Goal: Information Seeking & Learning: Learn about a topic

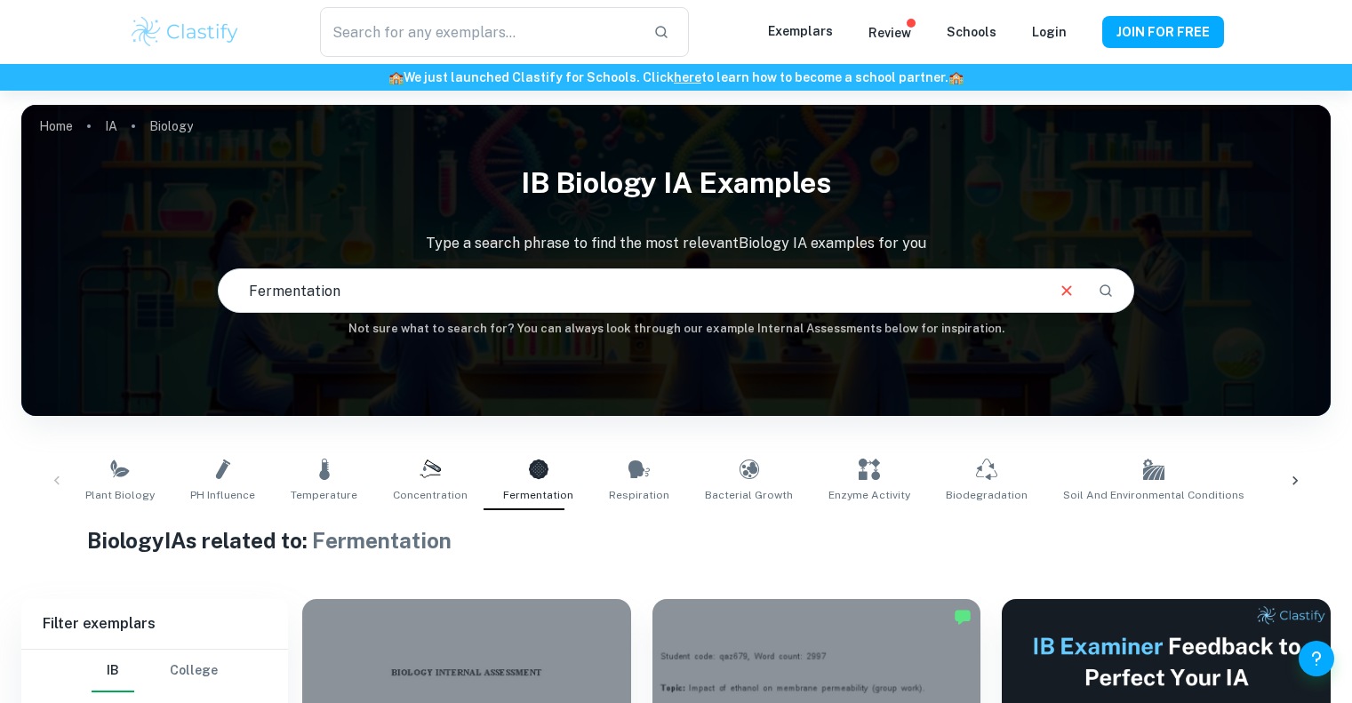
scroll to position [489, 0]
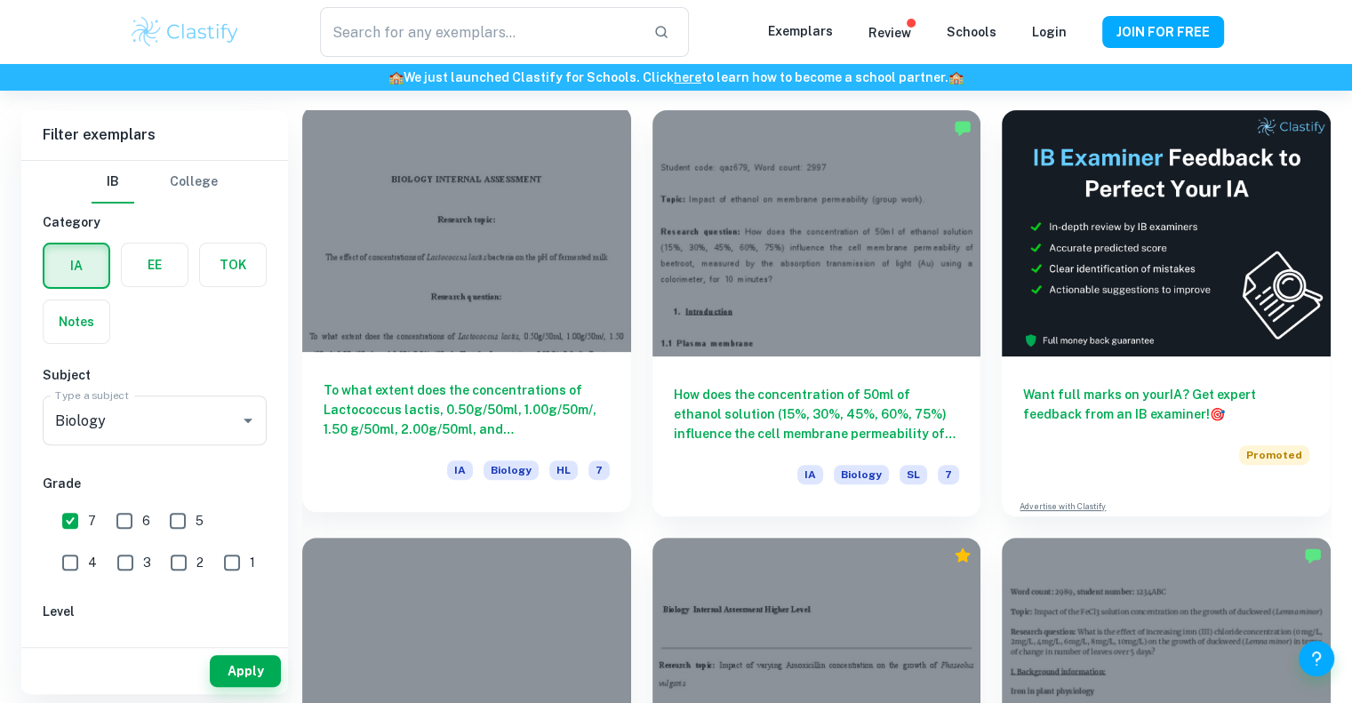
click at [554, 277] on div at bounding box center [466, 229] width 329 height 246
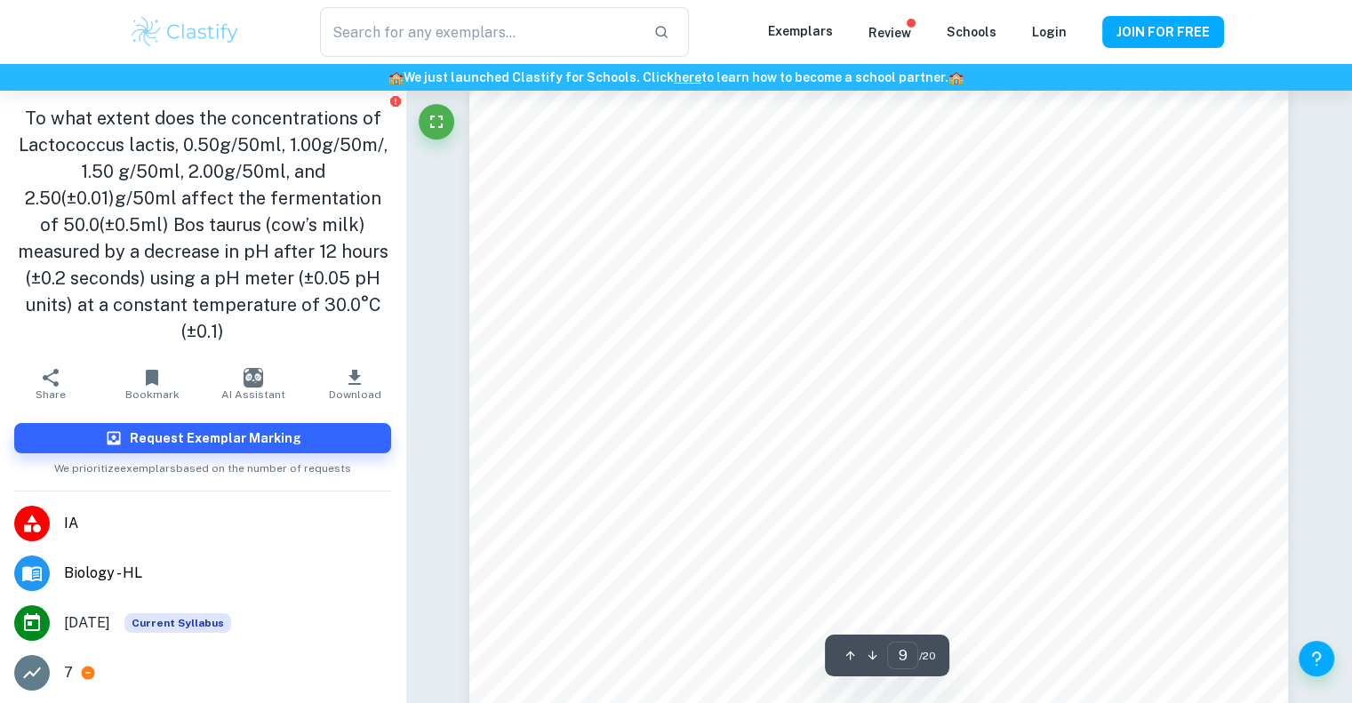
scroll to position [8975, 0]
type input "13"
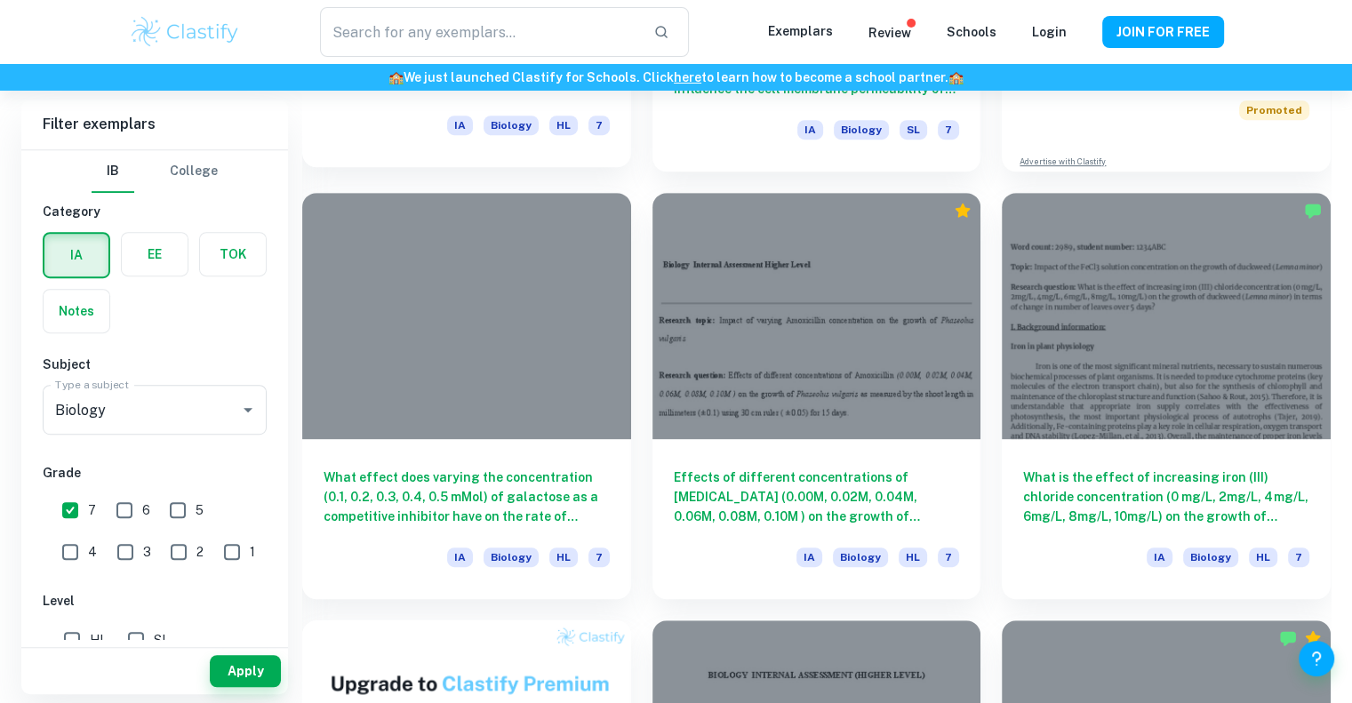
scroll to position [836, 0]
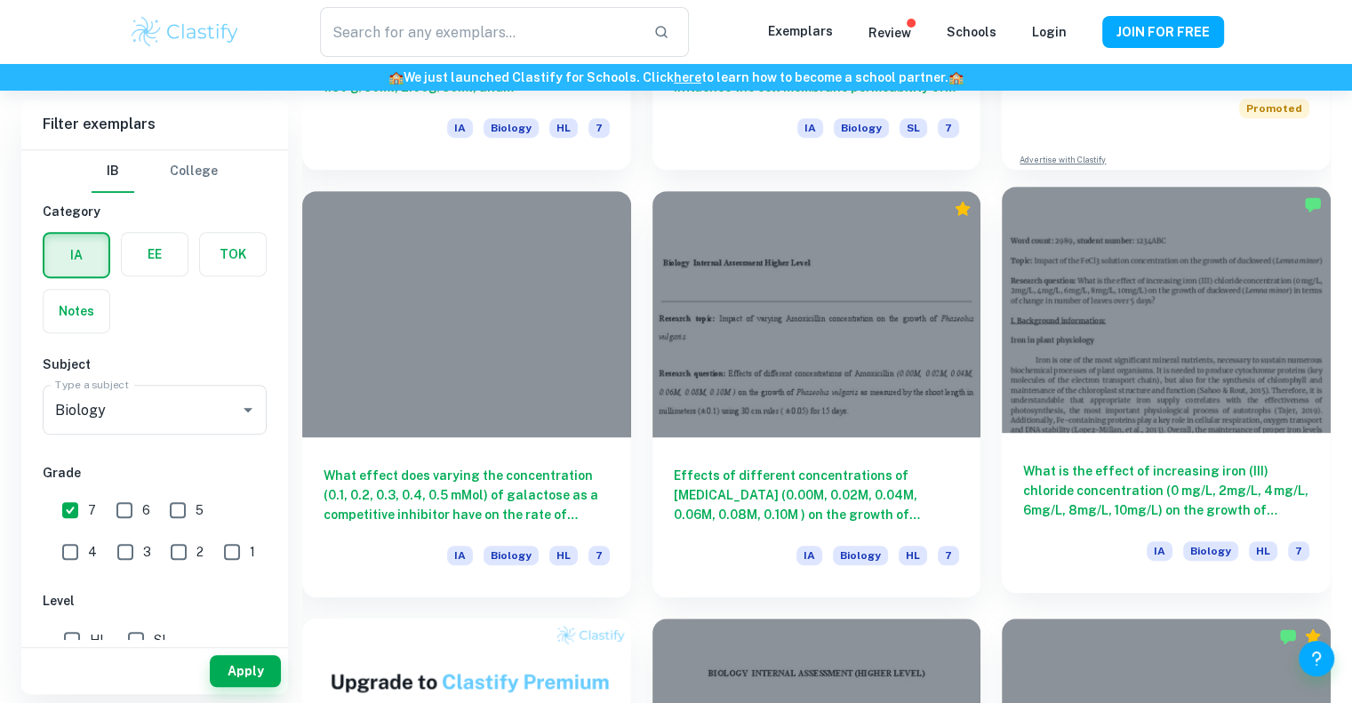
click at [1150, 387] on div at bounding box center [1166, 310] width 329 height 246
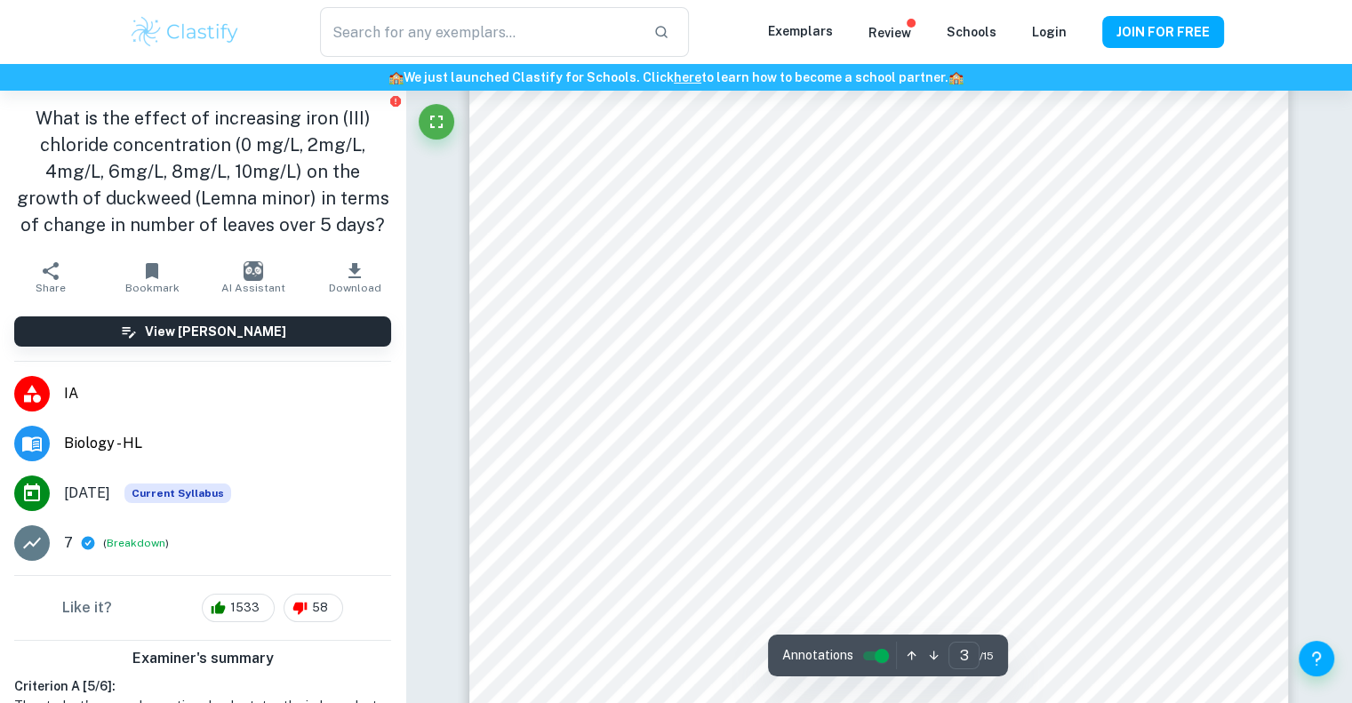
scroll to position [2916, 0]
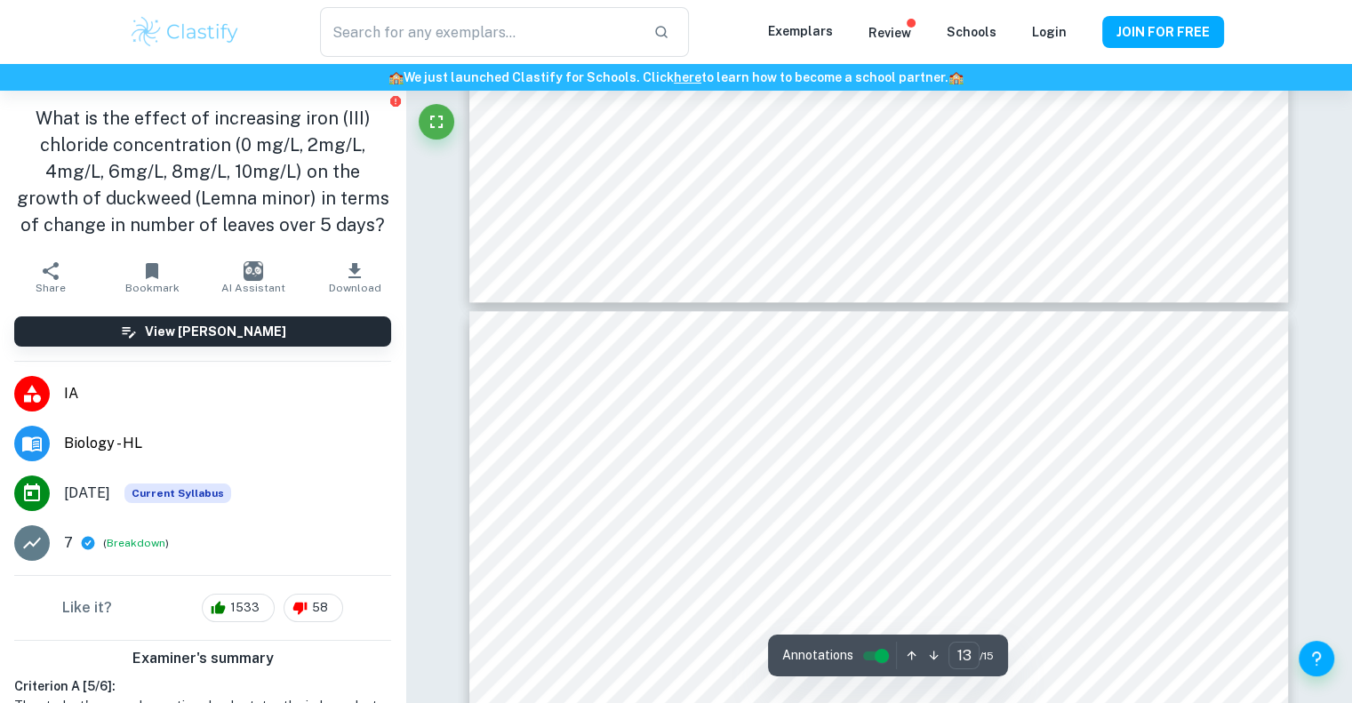
type input "14"
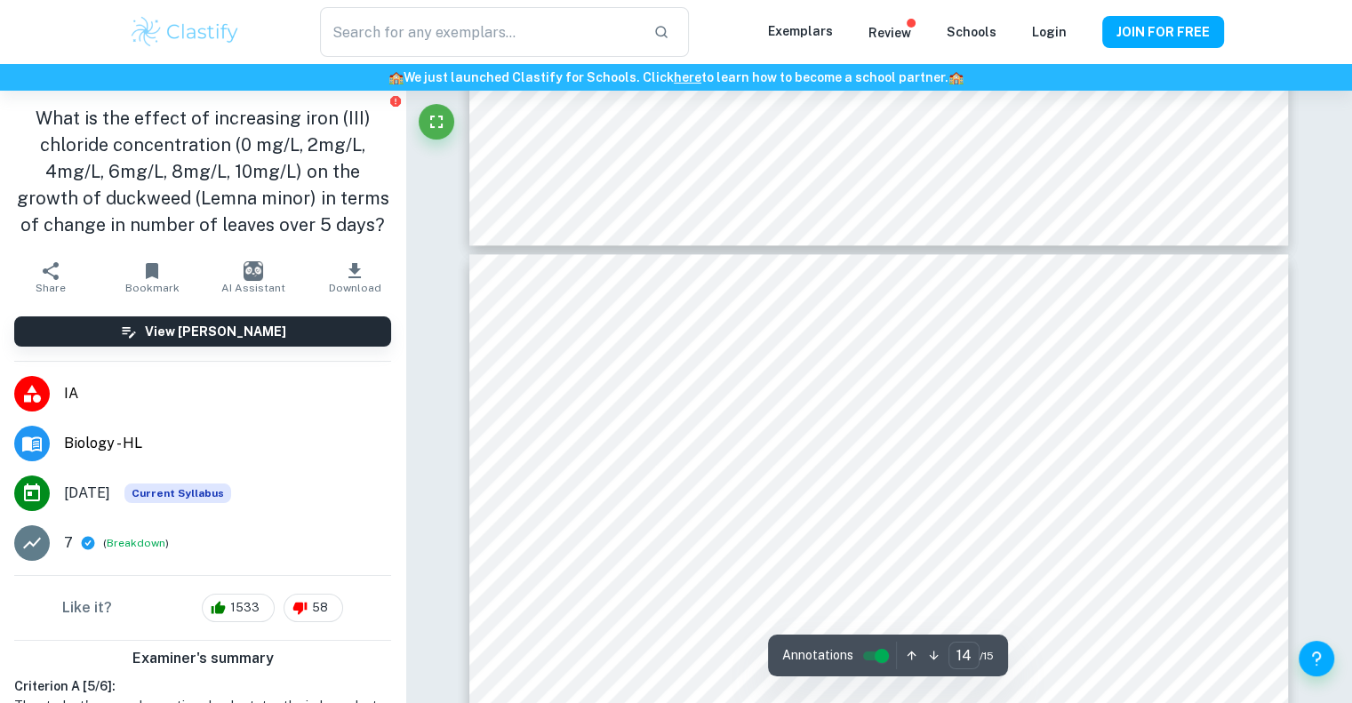
scroll to position [15425, 0]
